Goal: Task Accomplishment & Management: Manage account settings

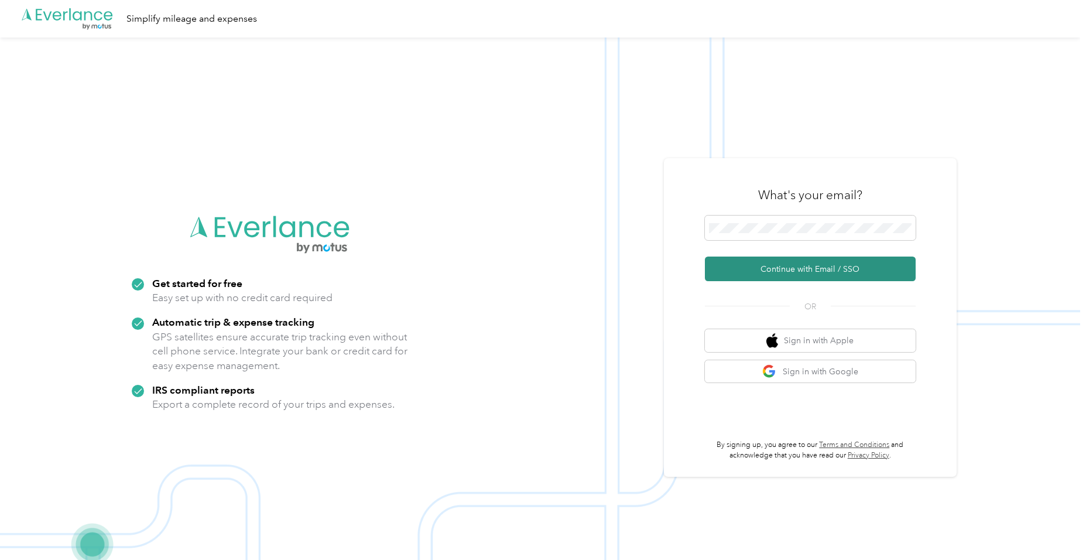
click at [760, 262] on button "Continue with Email / SSO" at bounding box center [810, 268] width 211 height 25
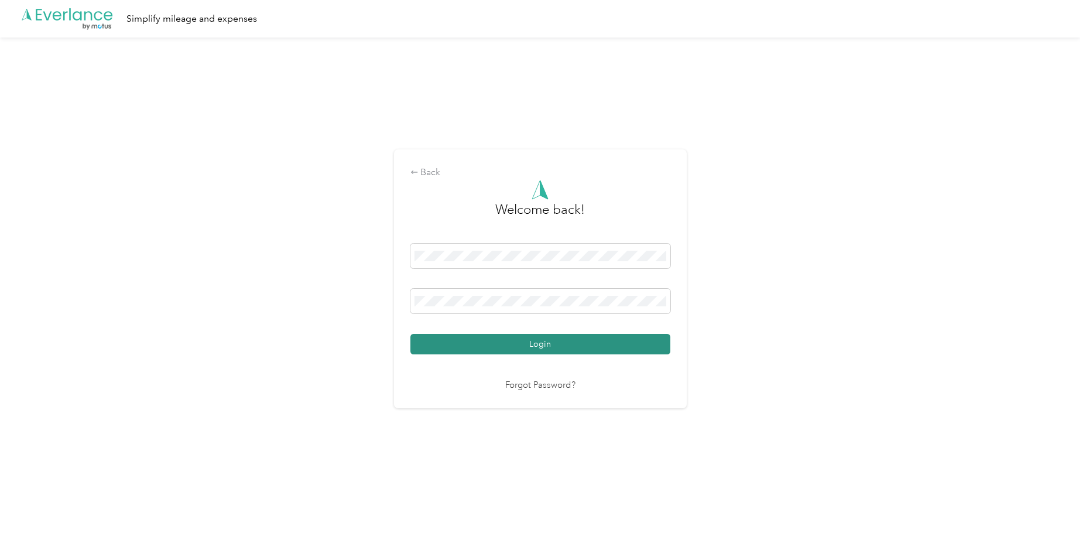
click at [487, 343] on button "Login" at bounding box center [540, 344] width 260 height 20
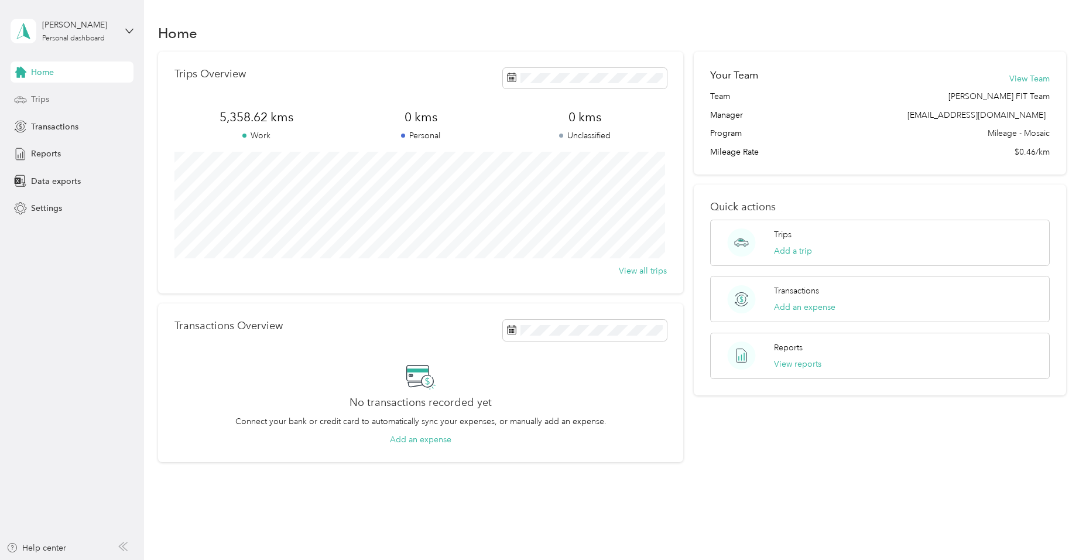
click at [35, 96] on span "Trips" at bounding box center [40, 99] width 18 height 12
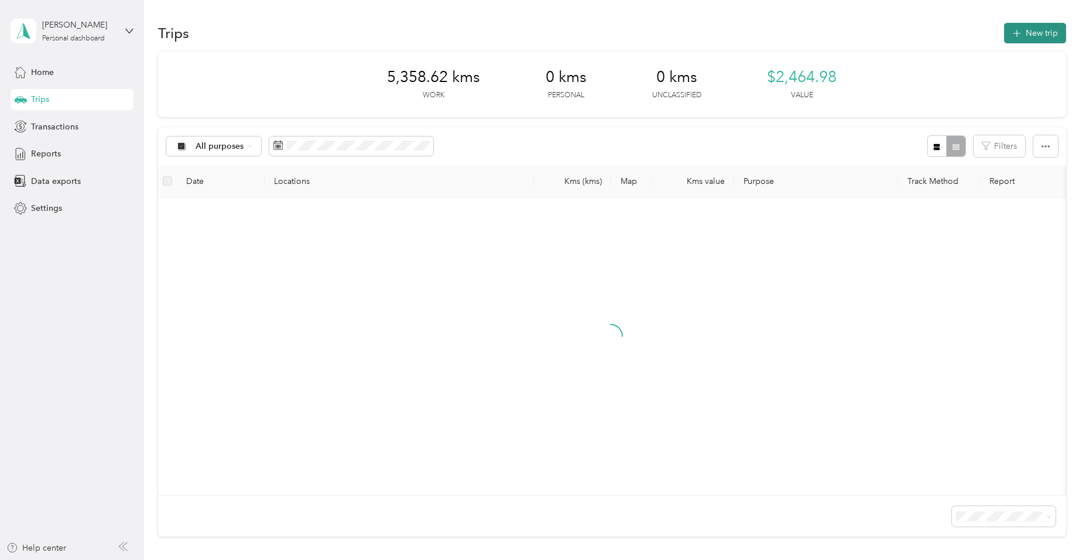
click at [1052, 32] on button "New trip" at bounding box center [1035, 33] width 62 height 20
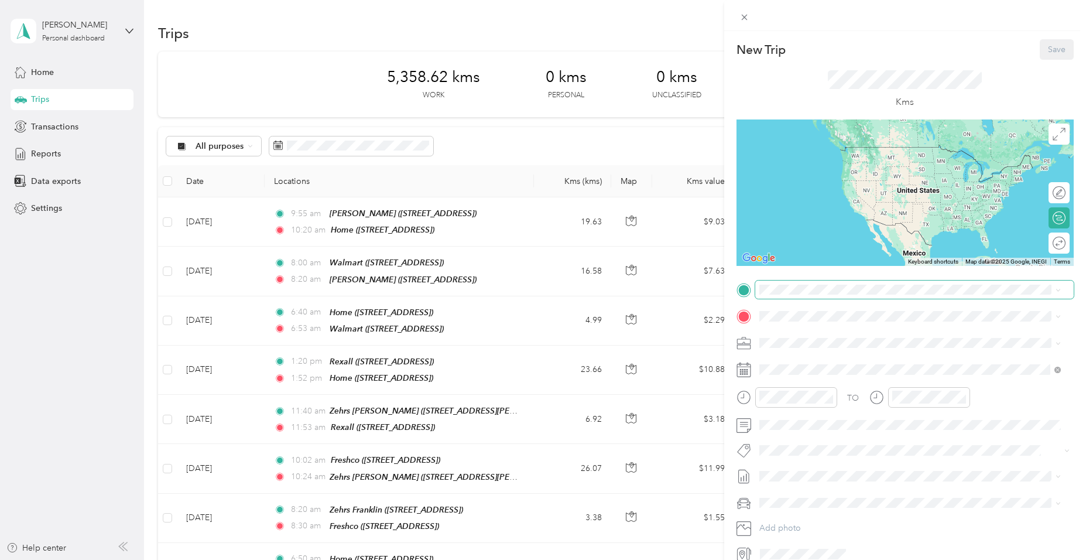
click at [782, 283] on span at bounding box center [914, 289] width 318 height 19
click at [788, 339] on div "Home [STREET_ADDRESS]" at bounding box center [818, 343] width 74 height 25
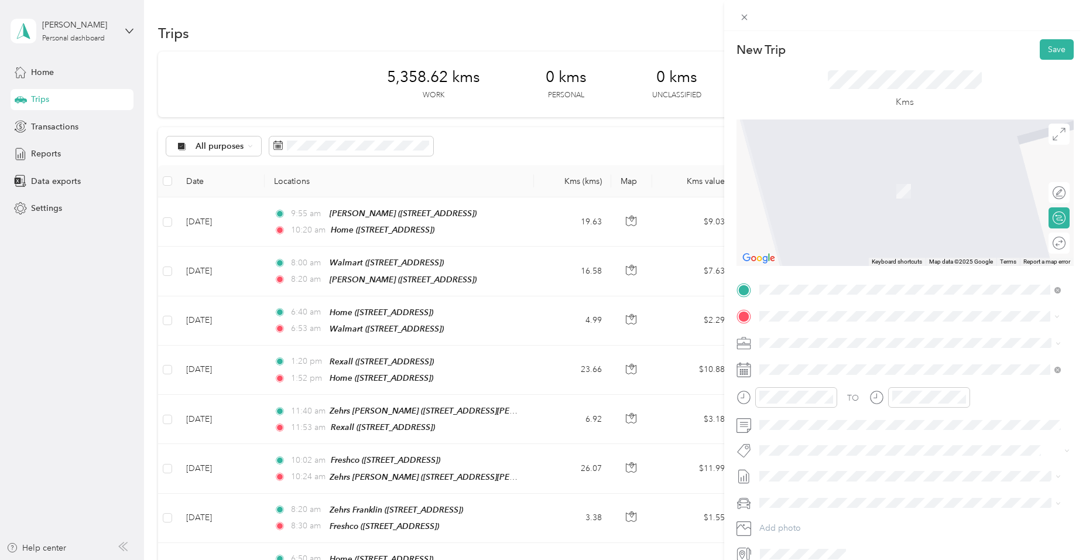
click at [836, 365] on div "Zehrs Franklin" at bounding box center [818, 361] width 74 height 11
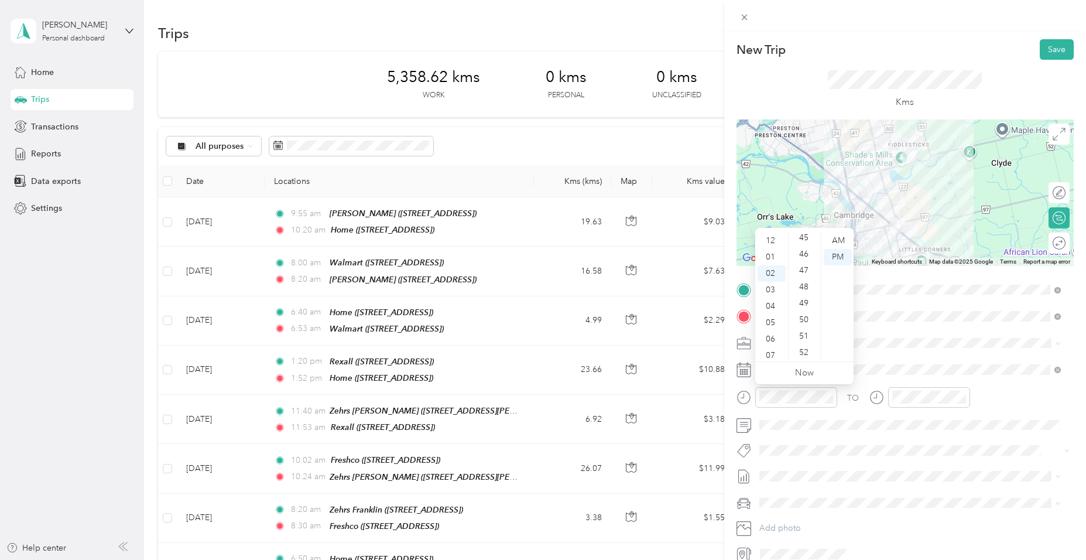
scroll to position [740, 0]
click at [802, 315] on div "50" at bounding box center [805, 320] width 28 height 16
click at [832, 239] on div "AM" at bounding box center [838, 240] width 28 height 16
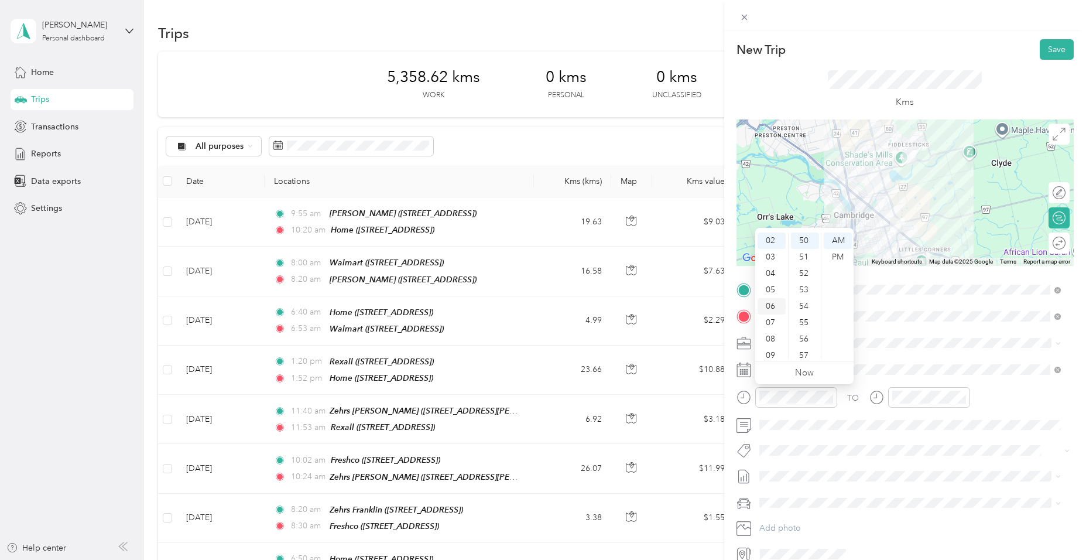
click at [773, 301] on div "06" at bounding box center [771, 306] width 28 height 16
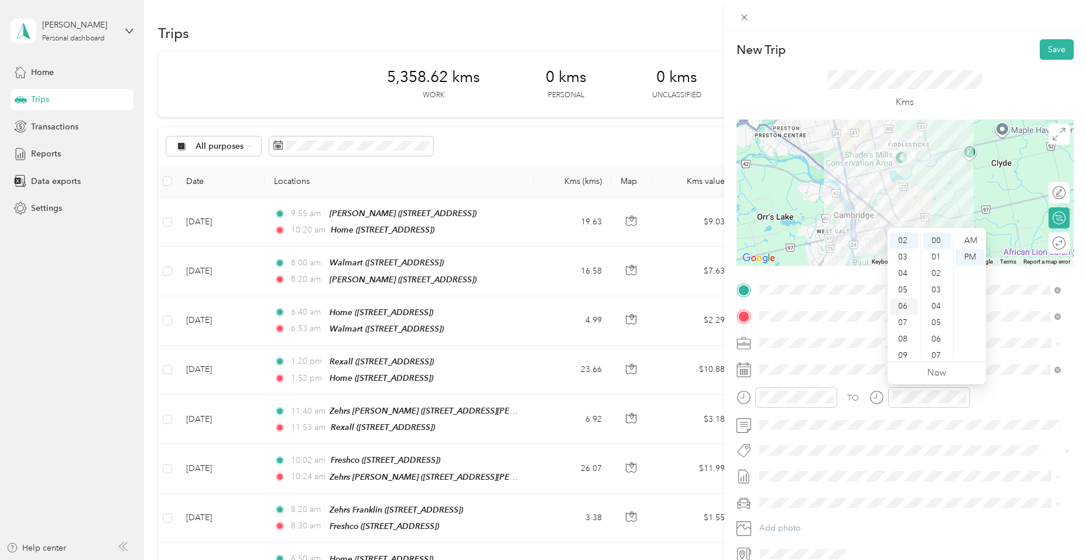
click at [900, 301] on div "06" at bounding box center [904, 306] width 28 height 16
click at [941, 348] on div "59" at bounding box center [937, 350] width 28 height 16
click at [963, 243] on div "AM" at bounding box center [970, 240] width 28 height 16
click at [804, 310] on button "Fit [PERSON_NAME] Team" at bounding box center [814, 316] width 103 height 15
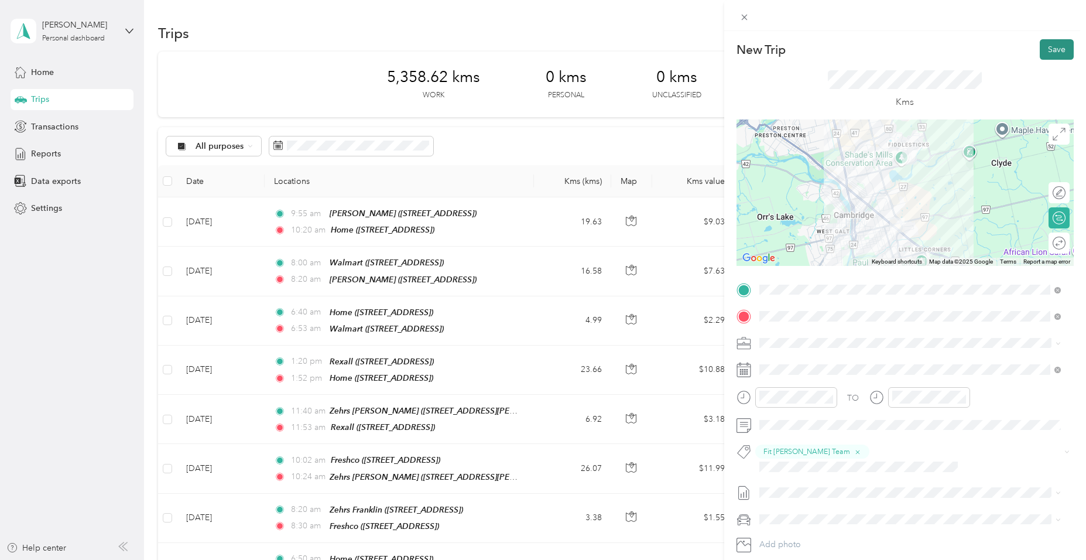
click at [1054, 57] on button "Save" at bounding box center [1056, 49] width 34 height 20
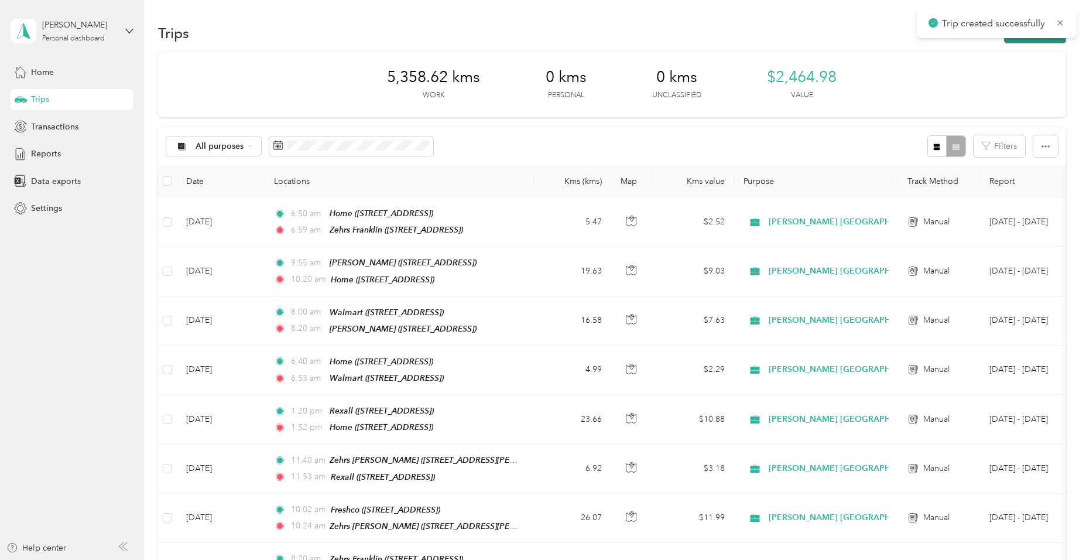
click at [1045, 42] on button "New trip" at bounding box center [1035, 33] width 62 height 20
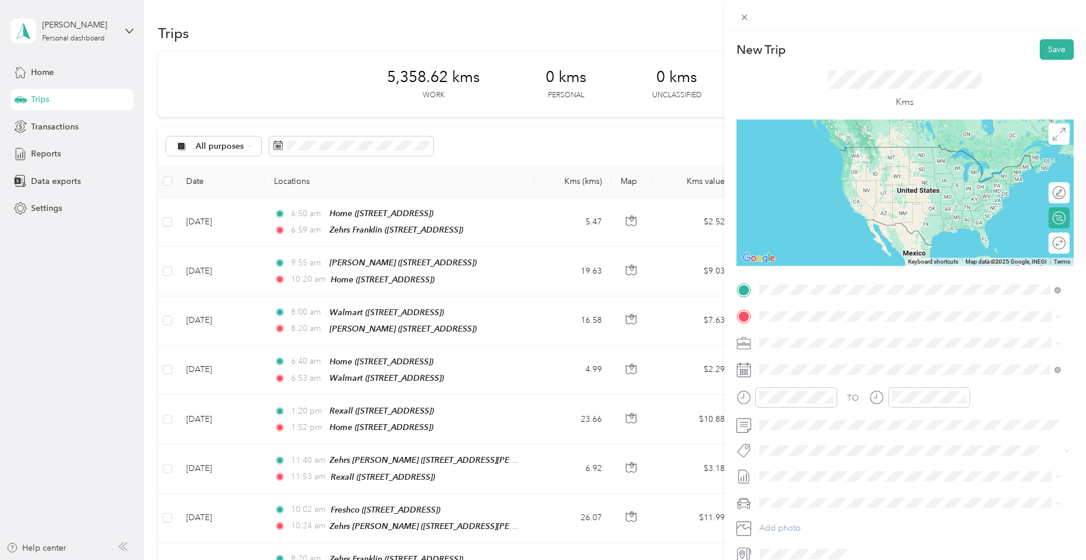
click at [831, 348] on span "[STREET_ADDRESS]" at bounding box center [818, 349] width 74 height 10
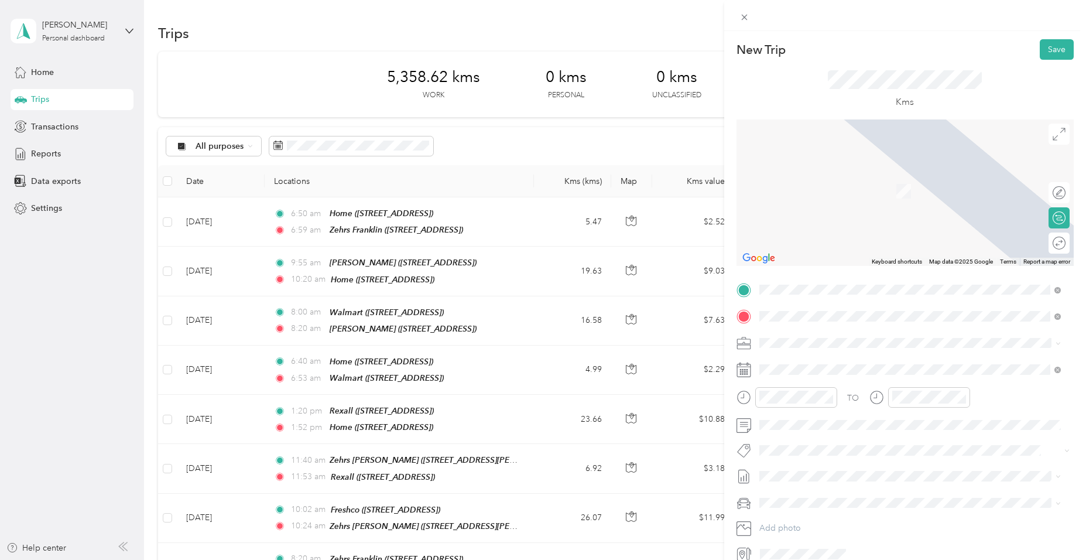
click at [807, 370] on span "[STREET_ADDRESS]" at bounding box center [818, 375] width 74 height 10
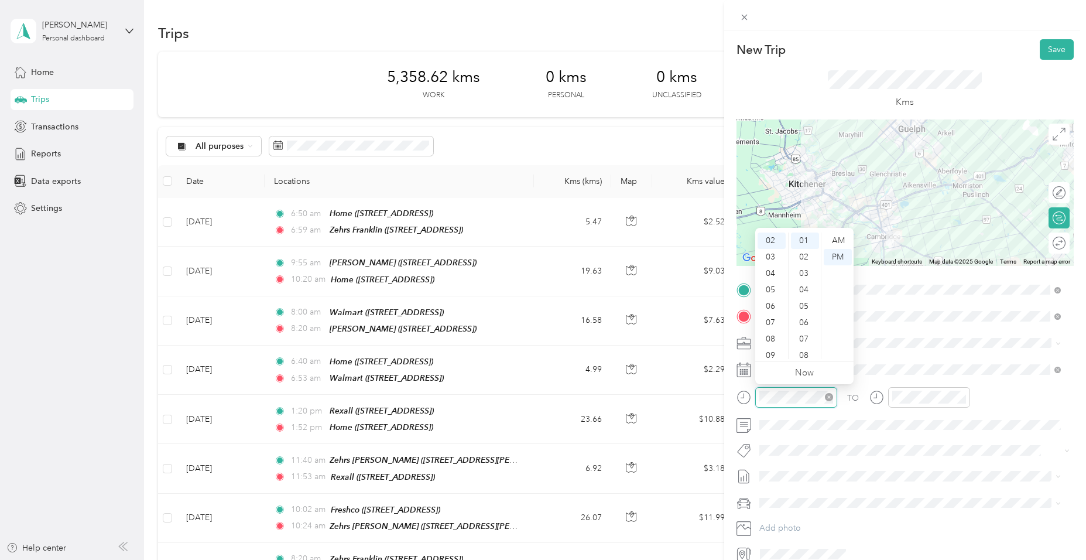
scroll to position [33, 0]
click at [778, 334] on div "08" at bounding box center [771, 339] width 28 height 16
click at [808, 270] on div "15" at bounding box center [805, 269] width 28 height 16
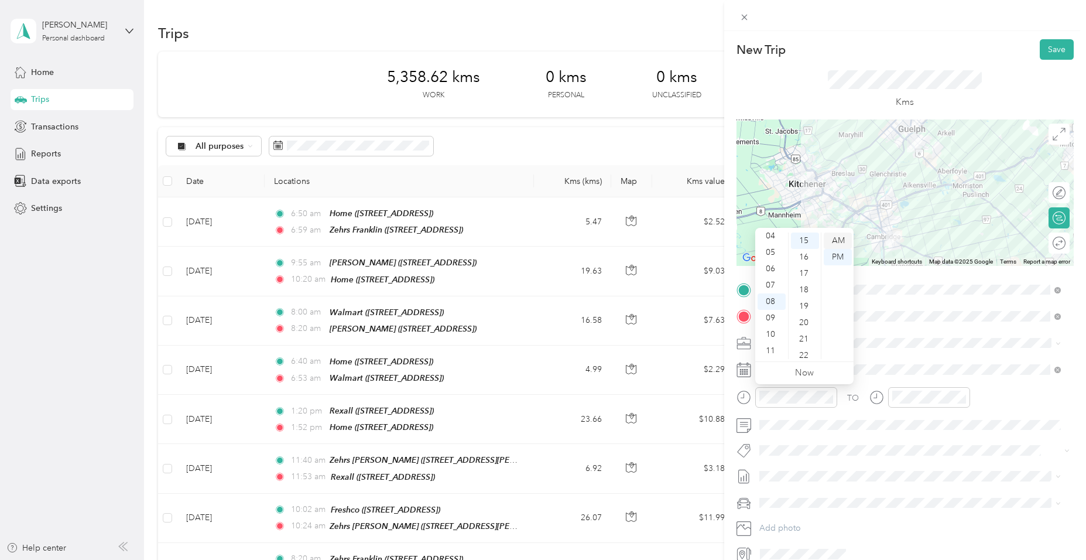
click at [828, 241] on div "AM" at bounding box center [838, 240] width 28 height 16
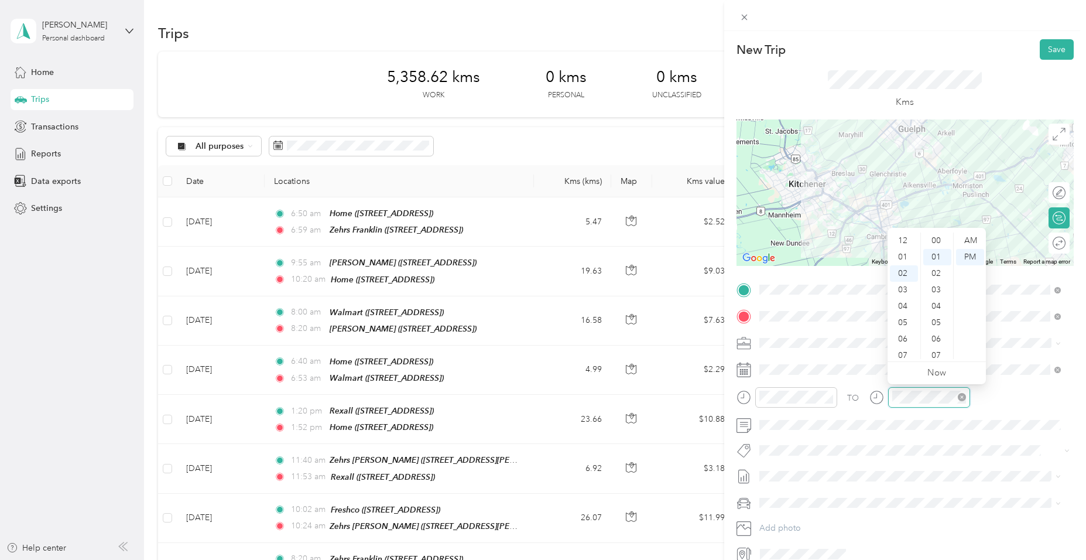
scroll to position [16, 0]
click at [896, 336] on div "08" at bounding box center [904, 339] width 28 height 16
click at [936, 329] on div "37" at bounding box center [937, 333] width 28 height 16
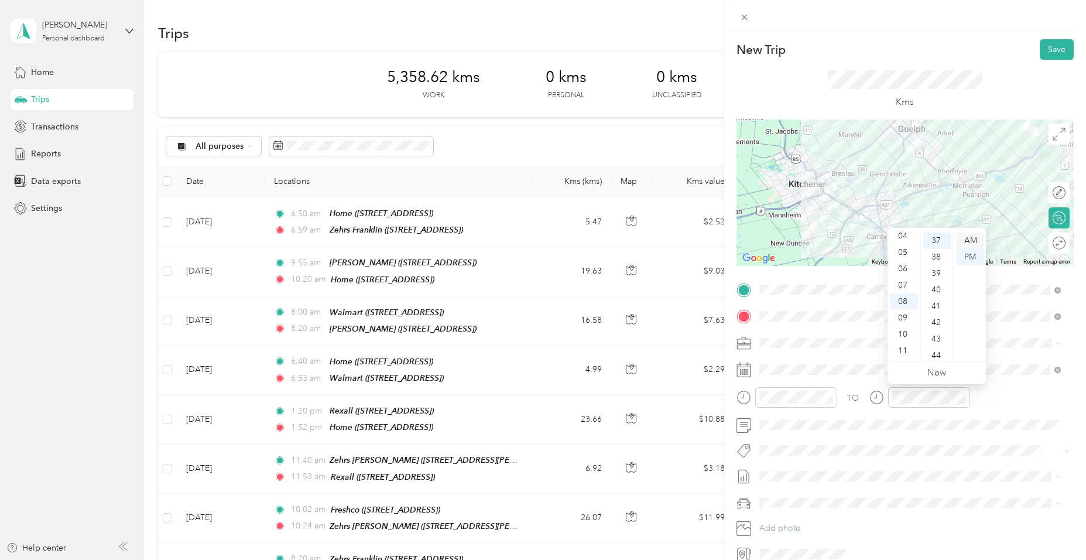
click at [964, 236] on div "AM" at bounding box center [970, 240] width 28 height 16
click at [818, 317] on span "Fit [PERSON_NAME] Team" at bounding box center [814, 317] width 87 height 11
click at [1040, 50] on button "Save" at bounding box center [1056, 49] width 34 height 20
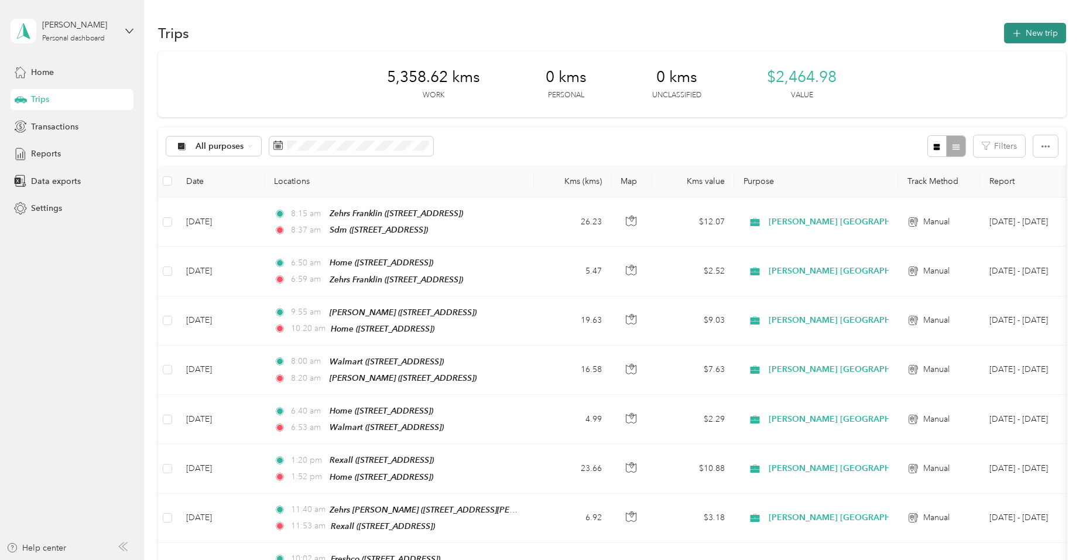
click at [1051, 37] on button "New trip" at bounding box center [1035, 33] width 62 height 20
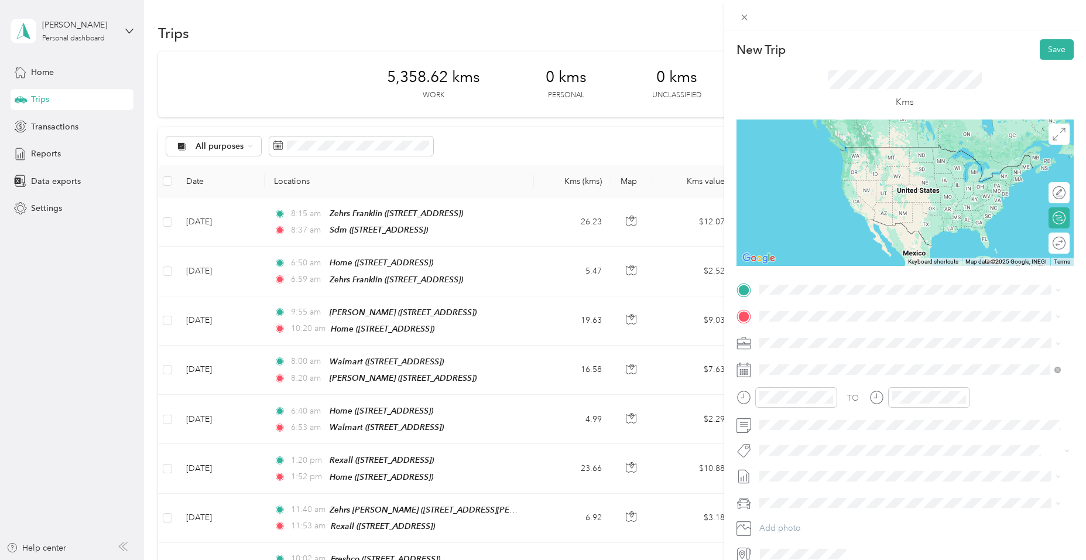
click at [814, 338] on div "Sdm [STREET_ADDRESS]" at bounding box center [818, 340] width 74 height 25
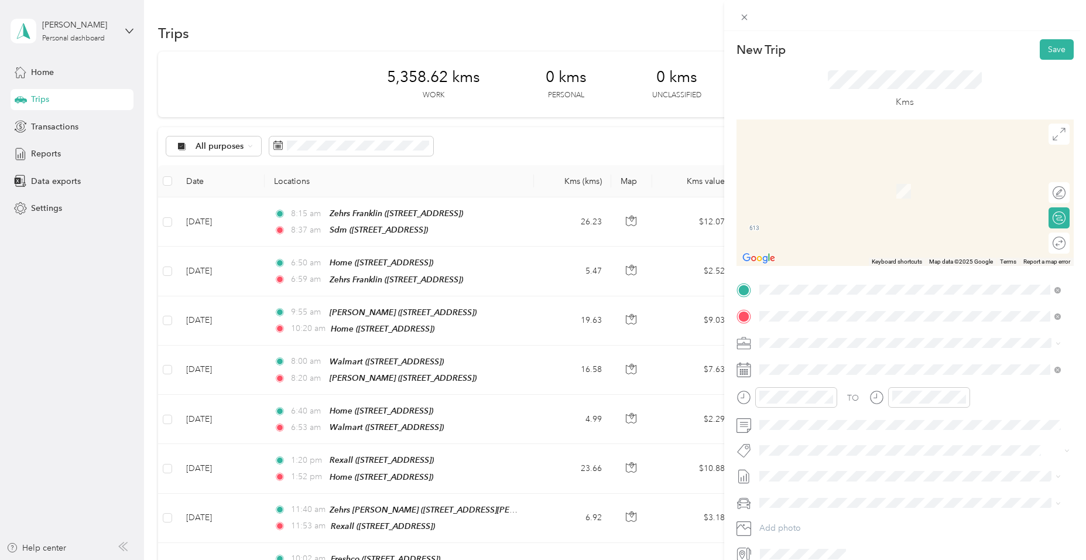
click at [824, 376] on span "[STREET_ADDRESS]" at bounding box center [818, 375] width 74 height 10
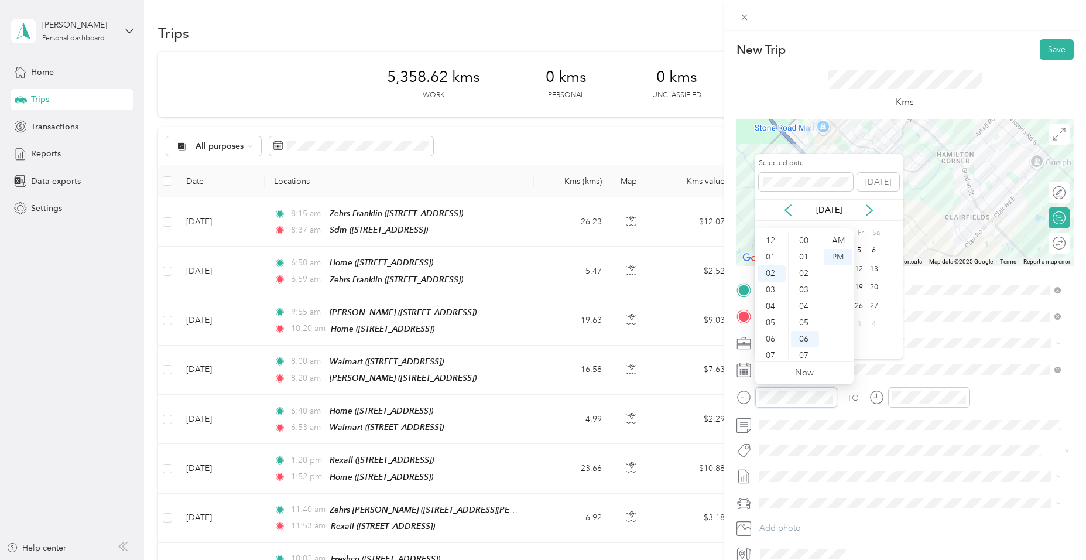
scroll to position [33, 0]
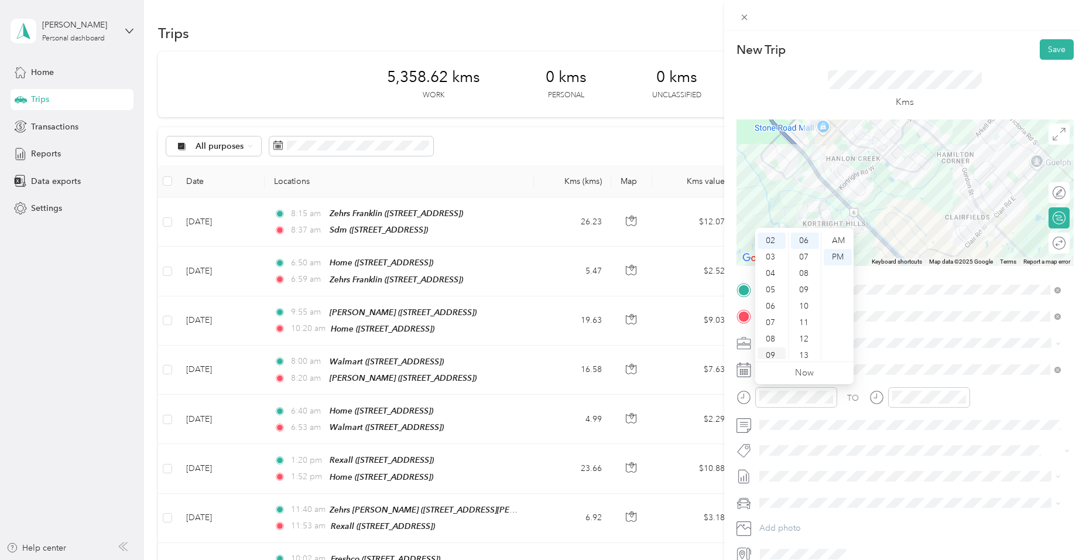
drag, startPoint x: 770, startPoint y: 352, endPoint x: 773, endPoint y: 344, distance: 8.7
click at [770, 353] on div "09" at bounding box center [771, 355] width 28 height 16
click at [805, 314] on div "55" at bounding box center [805, 314] width 28 height 16
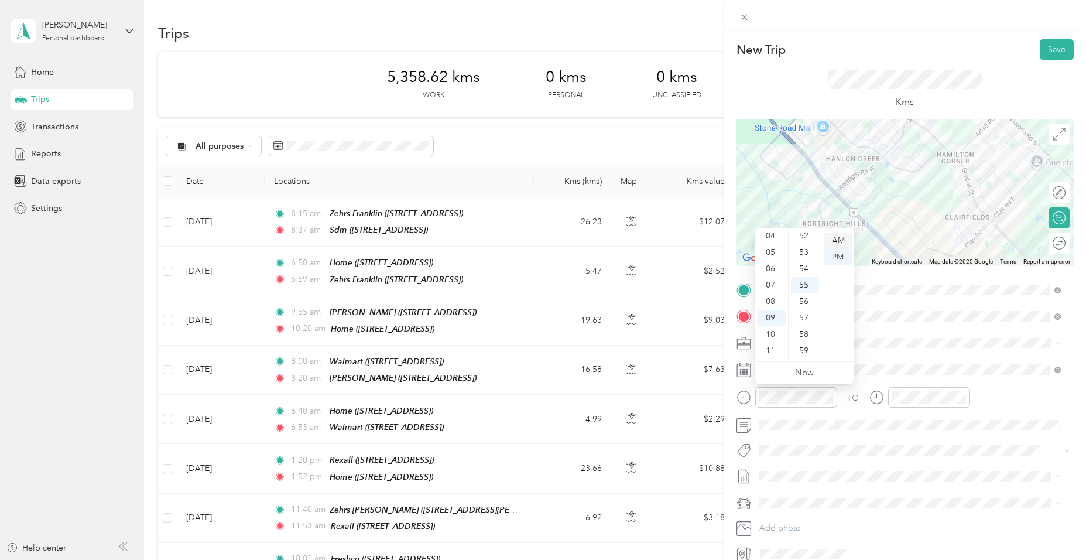
click at [839, 239] on div "AM" at bounding box center [838, 240] width 28 height 16
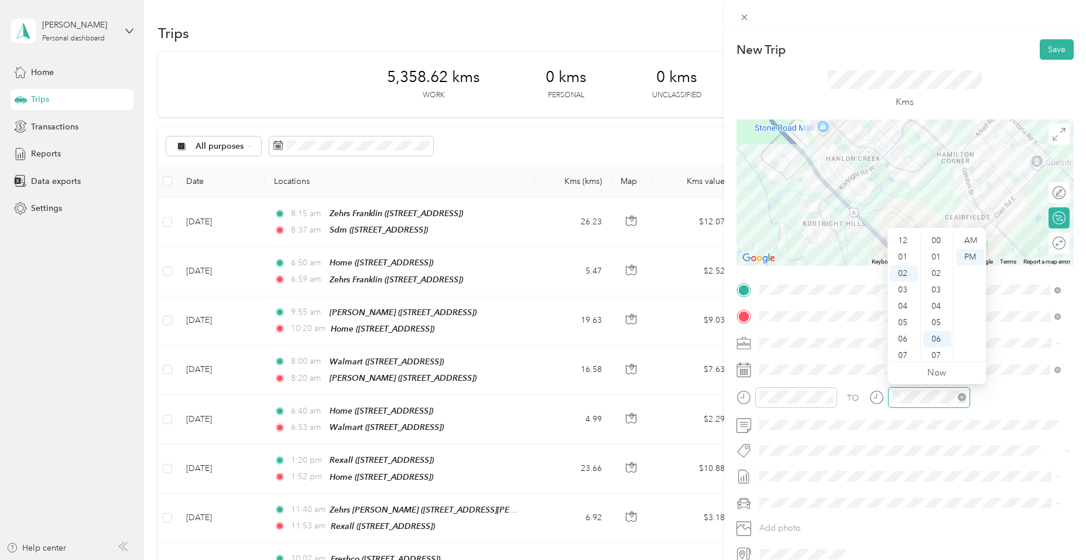
scroll to position [98, 0]
click at [905, 351] on div "10" at bounding box center [904, 348] width 28 height 16
click at [935, 256] on div "01" at bounding box center [937, 257] width 28 height 16
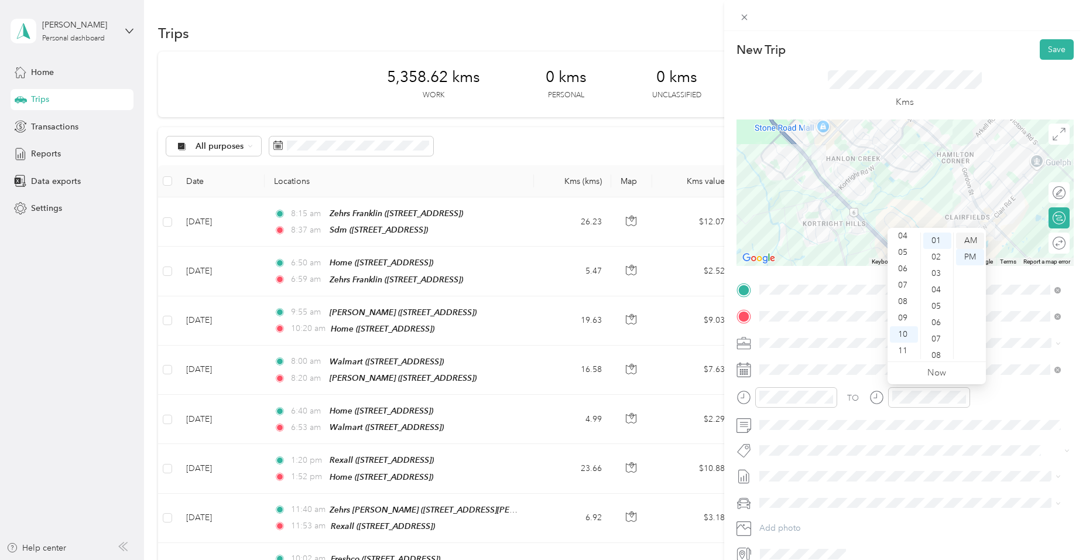
click at [968, 242] on div "AM" at bounding box center [970, 240] width 28 height 16
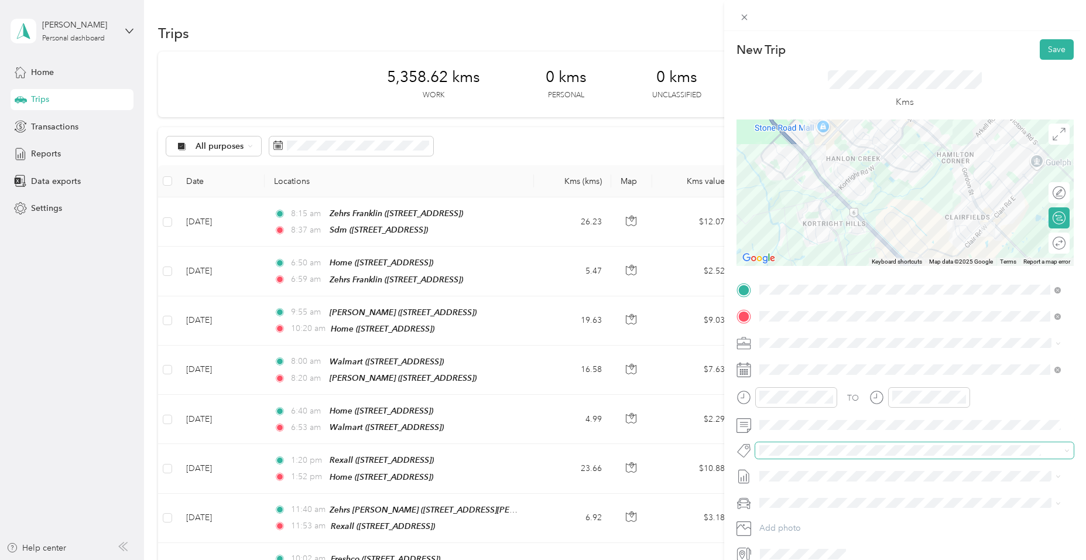
click at [801, 456] on span at bounding box center [914, 450] width 318 height 16
click at [822, 313] on ol "Fit Home Depot Team Fit [PERSON_NAME] Team Fit Pepsico Team Fit P&g Team Fit Ph…" at bounding box center [910, 362] width 310 height 158
click at [820, 321] on li "Fit [PERSON_NAME] Team" at bounding box center [910, 316] width 310 height 23
click at [1047, 56] on button "Save" at bounding box center [1056, 49] width 34 height 20
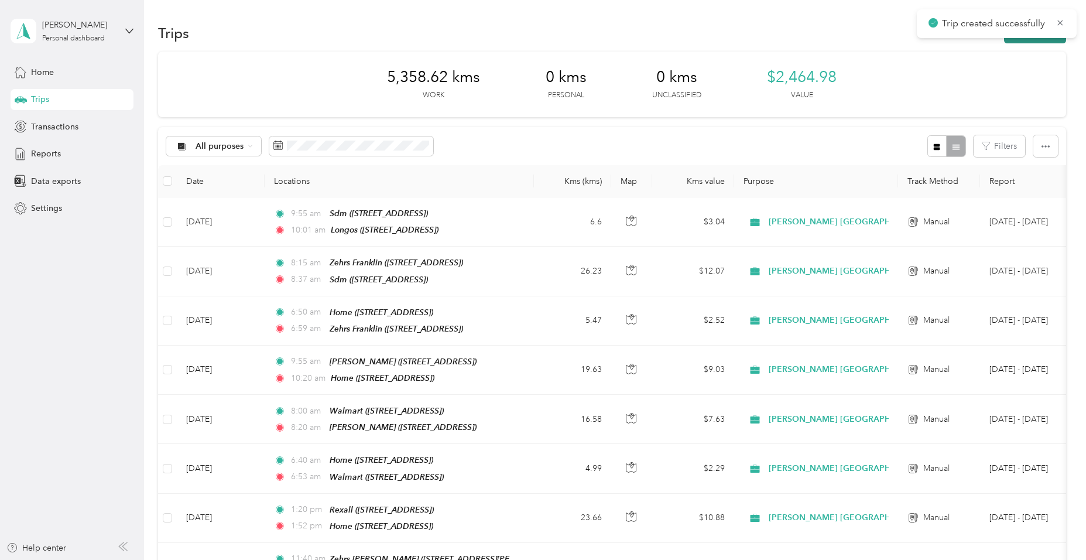
click at [1028, 39] on button "New trip" at bounding box center [1035, 33] width 62 height 20
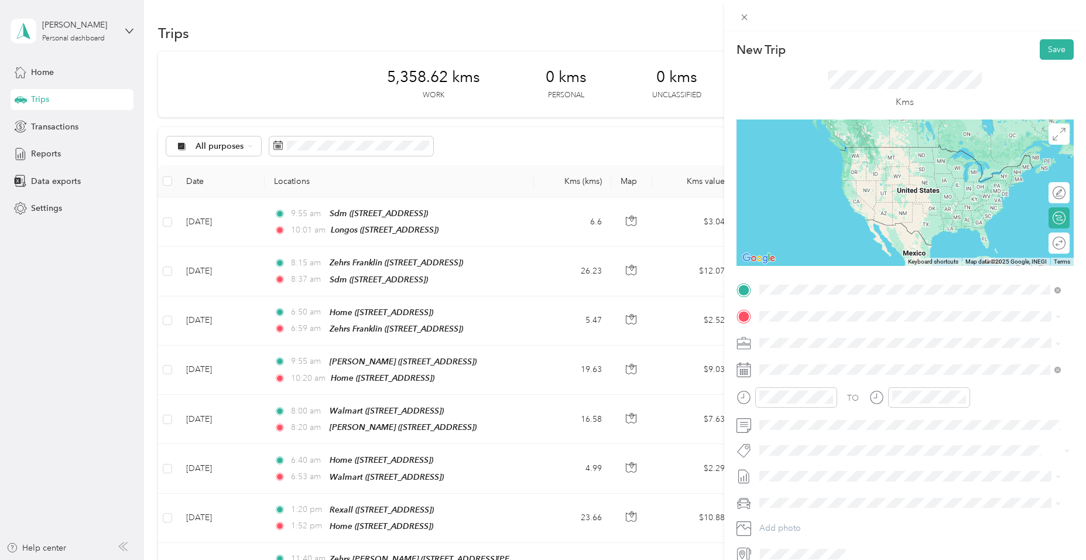
click at [810, 344] on span "[STREET_ADDRESS]" at bounding box center [818, 349] width 74 height 10
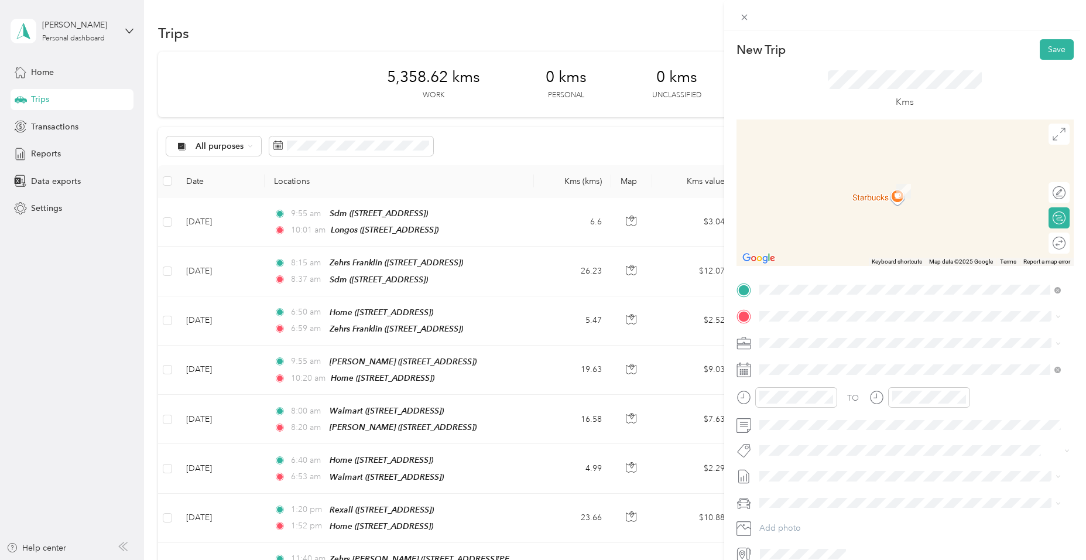
click at [807, 371] on span "[STREET_ADDRESS]" at bounding box center [818, 375] width 74 height 10
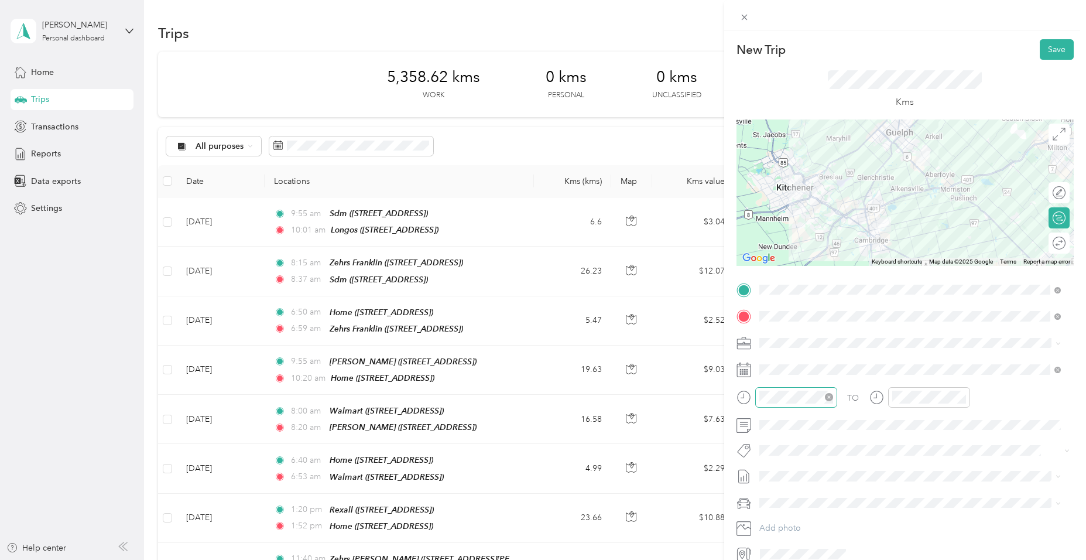
click at [792, 403] on div at bounding box center [796, 397] width 82 height 20
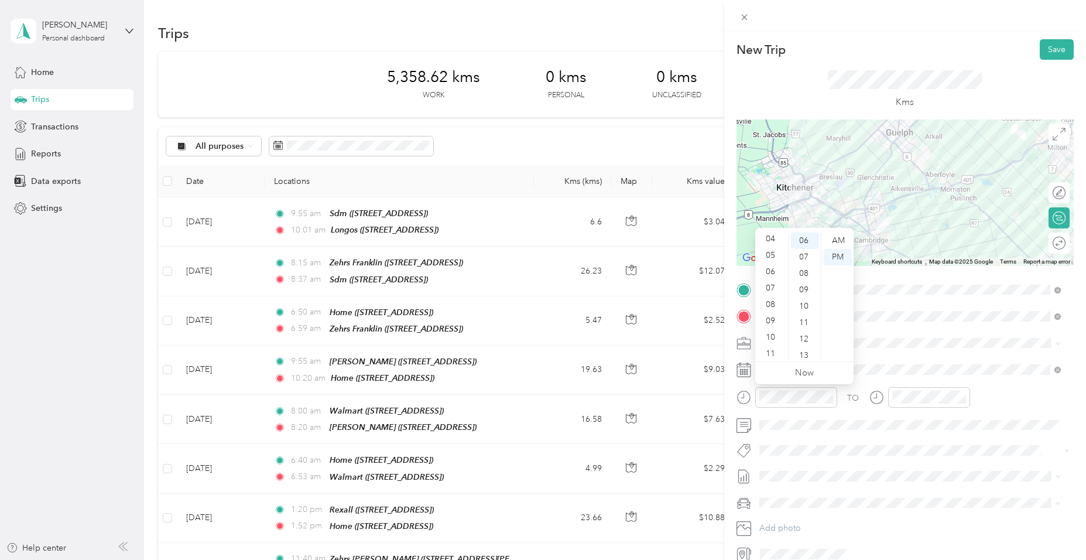
scroll to position [70, 0]
click at [767, 348] on div "11" at bounding box center [771, 350] width 28 height 16
drag, startPoint x: 808, startPoint y: 270, endPoint x: 833, endPoint y: 253, distance: 30.2
click at [808, 269] on div "05" at bounding box center [805, 271] width 28 height 16
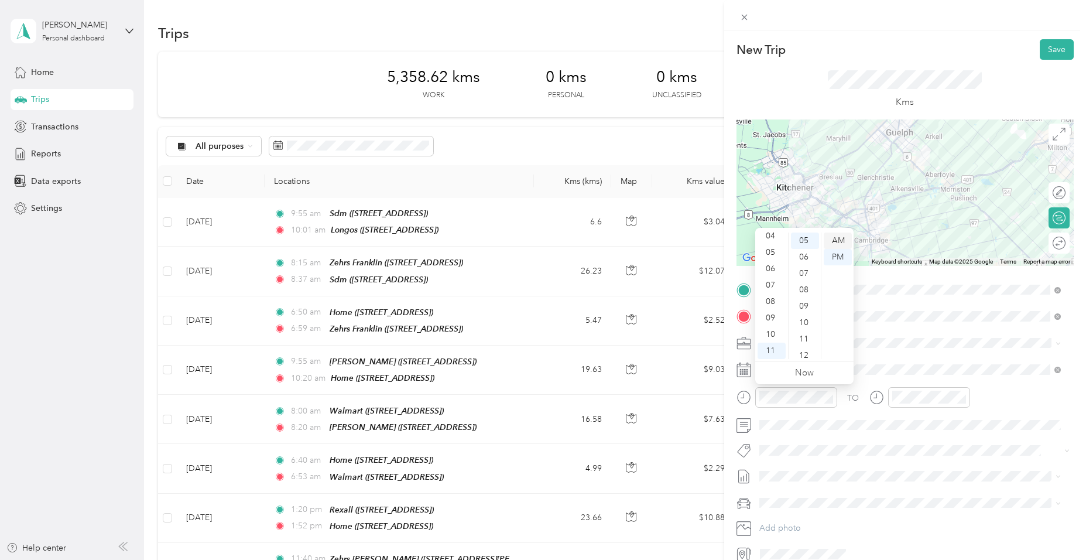
click at [842, 242] on div "AM" at bounding box center [838, 240] width 28 height 16
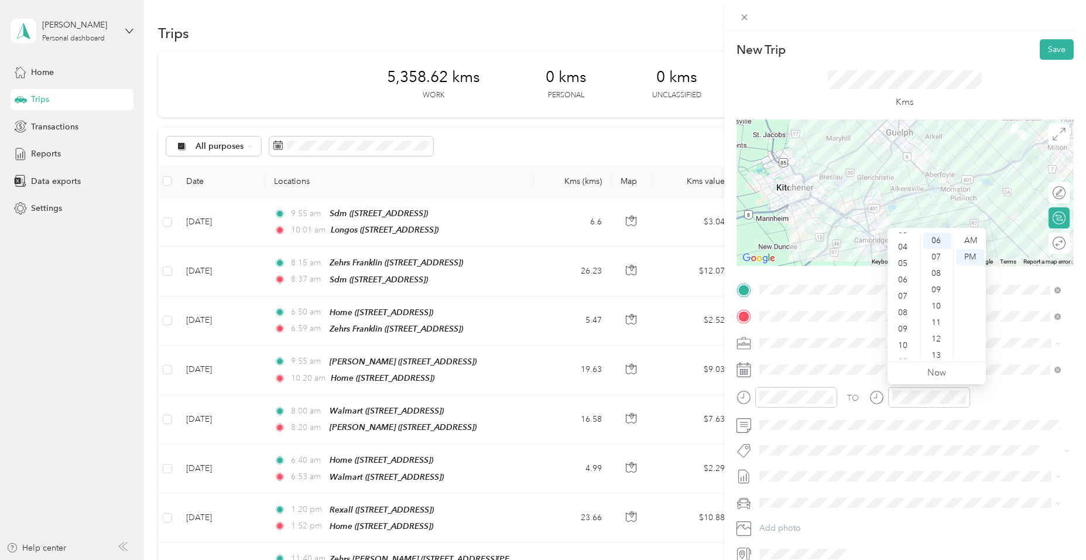
scroll to position [70, 0]
click at [906, 348] on div "11" at bounding box center [904, 350] width 28 height 16
click at [938, 245] on div "25" at bounding box center [937, 245] width 28 height 16
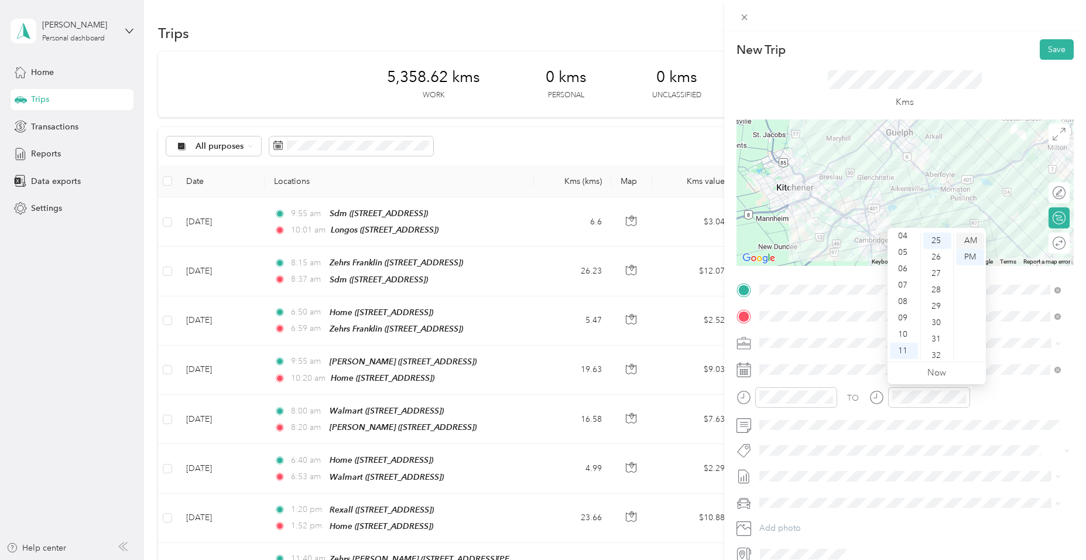
click at [968, 239] on div "AM" at bounding box center [970, 240] width 28 height 16
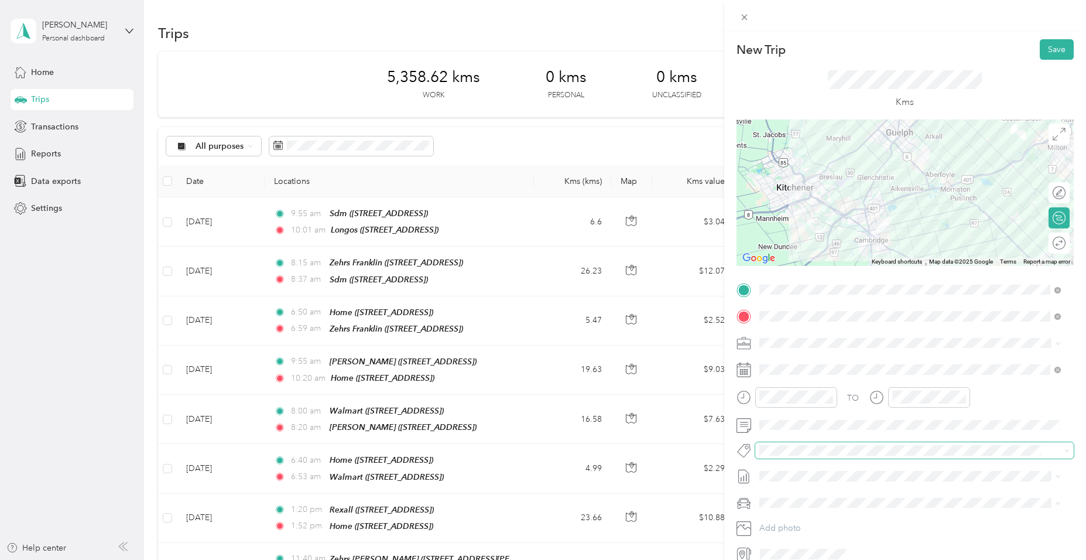
click at [816, 442] on span at bounding box center [914, 450] width 318 height 16
click at [818, 312] on ol "Fit Home Depot Team Fit [PERSON_NAME] Team Fit Pepsico Team Fit P&g Team Fit Ph…" at bounding box center [910, 362] width 310 height 158
click at [810, 318] on span "Fit [PERSON_NAME] Team" at bounding box center [814, 316] width 87 height 11
click at [1054, 53] on button "Save" at bounding box center [1056, 49] width 34 height 20
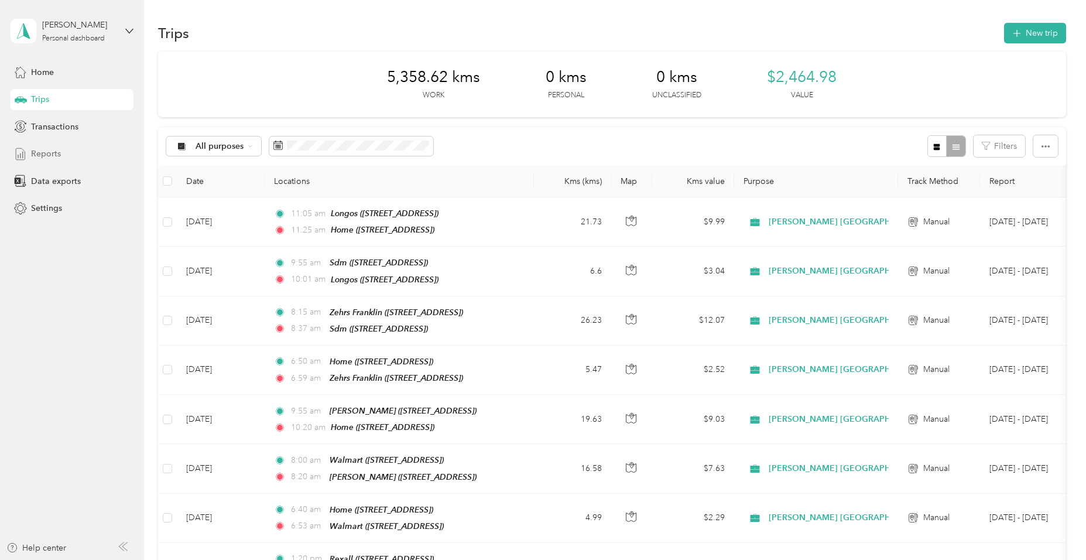
click at [49, 156] on span "Reports" at bounding box center [46, 153] width 30 height 12
